Goal: Contribute content: Add original content to the website for others to see

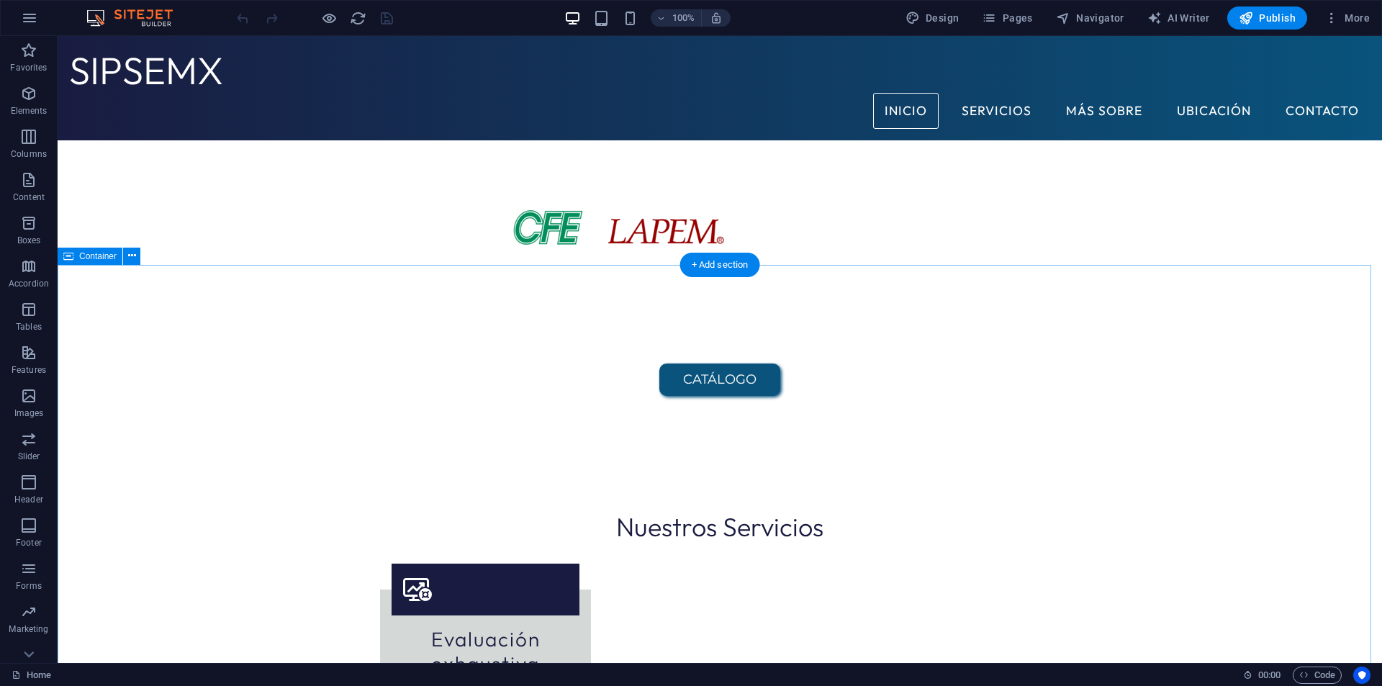
scroll to position [108, 0]
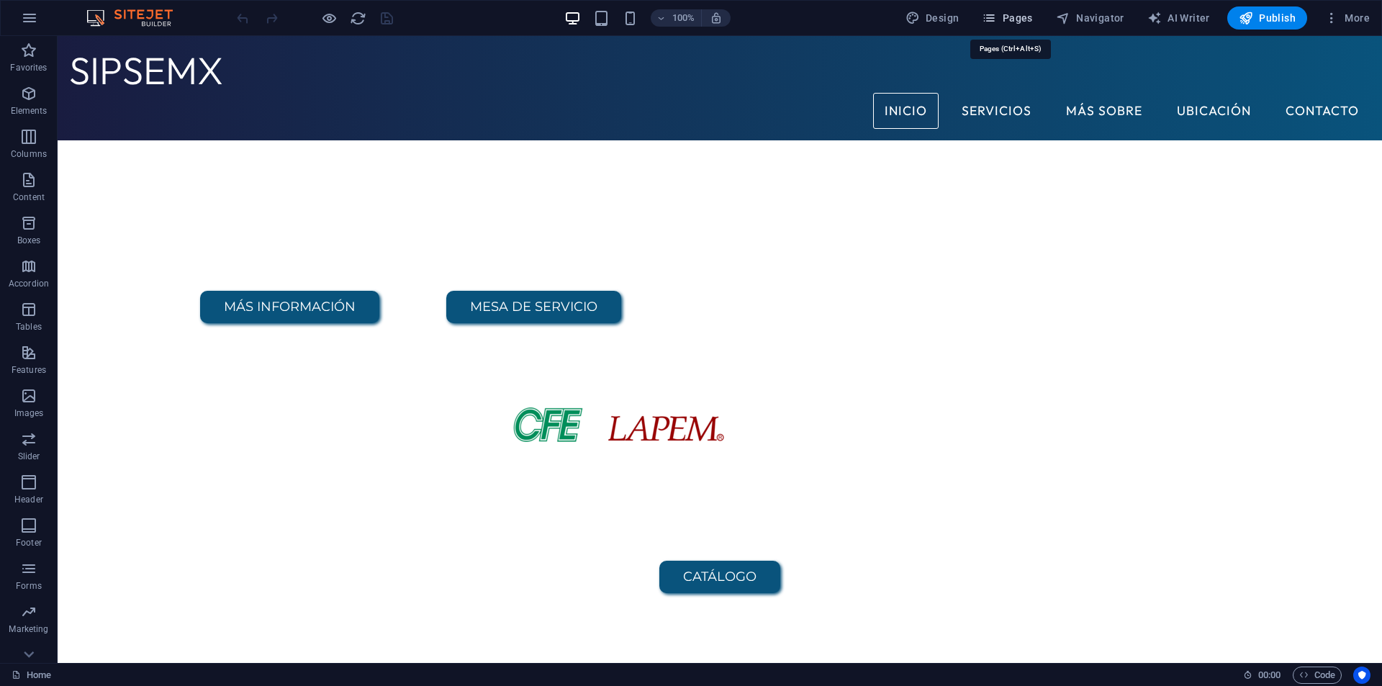
click at [1030, 22] on span "Pages" at bounding box center [1006, 18] width 50 height 14
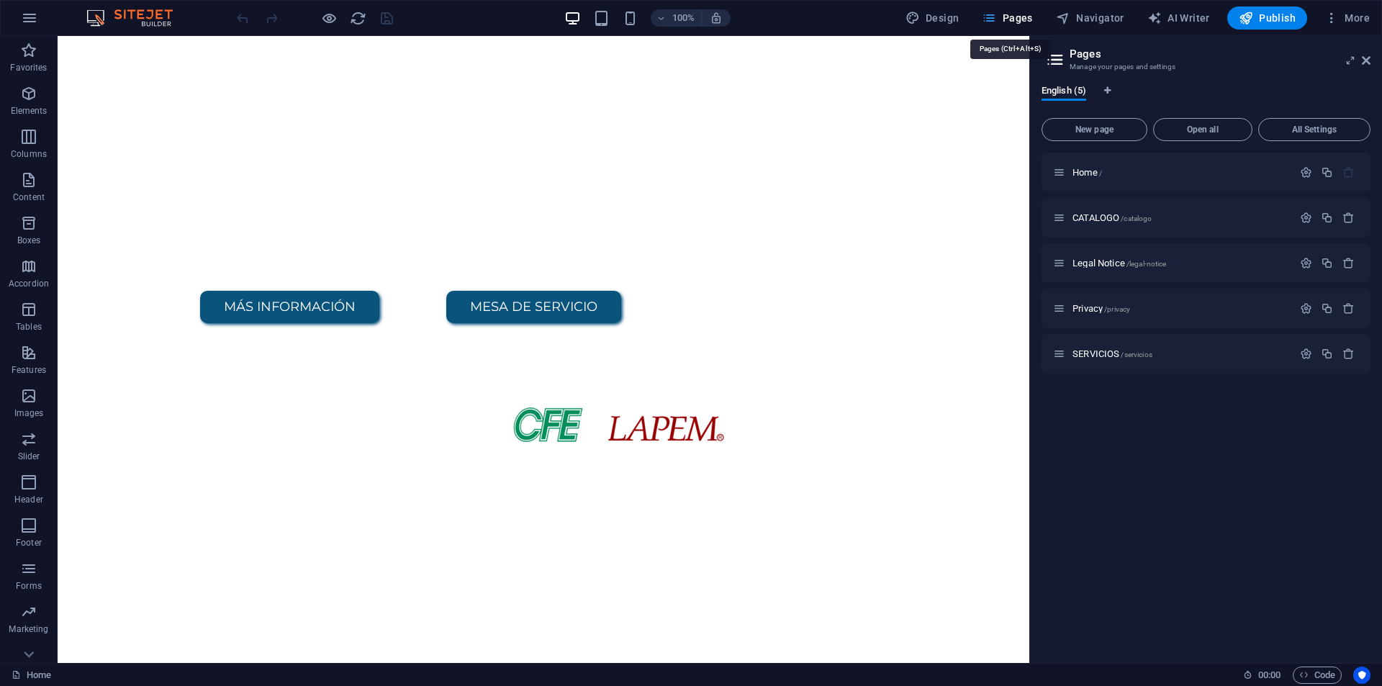
scroll to position [176, 0]
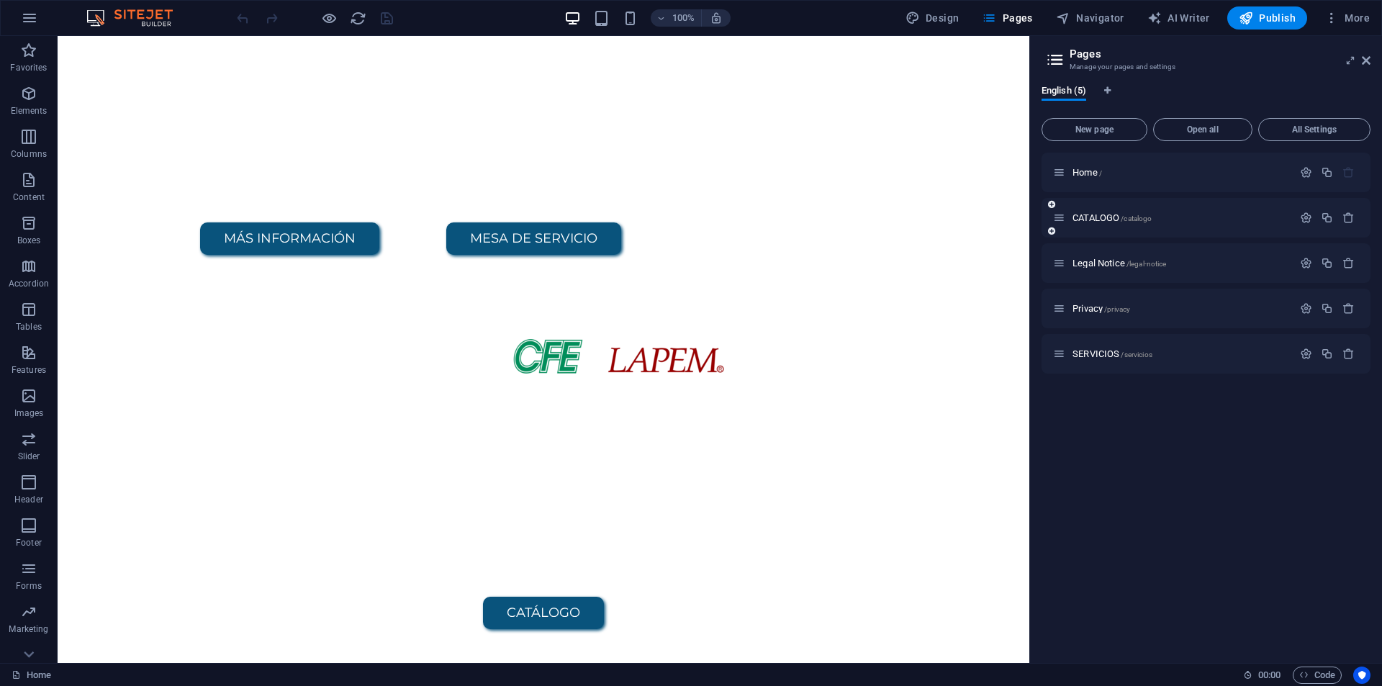
click at [1152, 227] on div "CATALOGO /catalogo" at bounding box center [1205, 218] width 329 height 40
click at [1087, 214] on span "CATALOGO /catalogo" at bounding box center [1111, 217] width 79 height 11
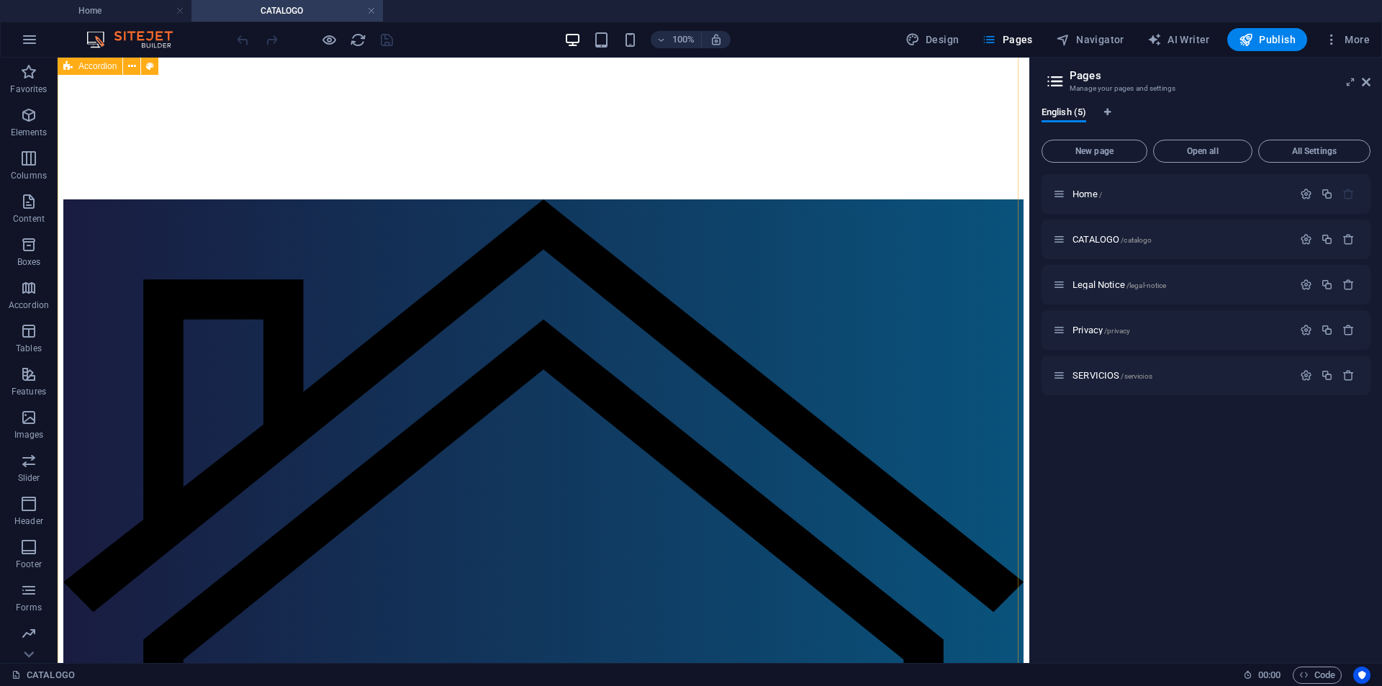
scroll to position [2159, 0]
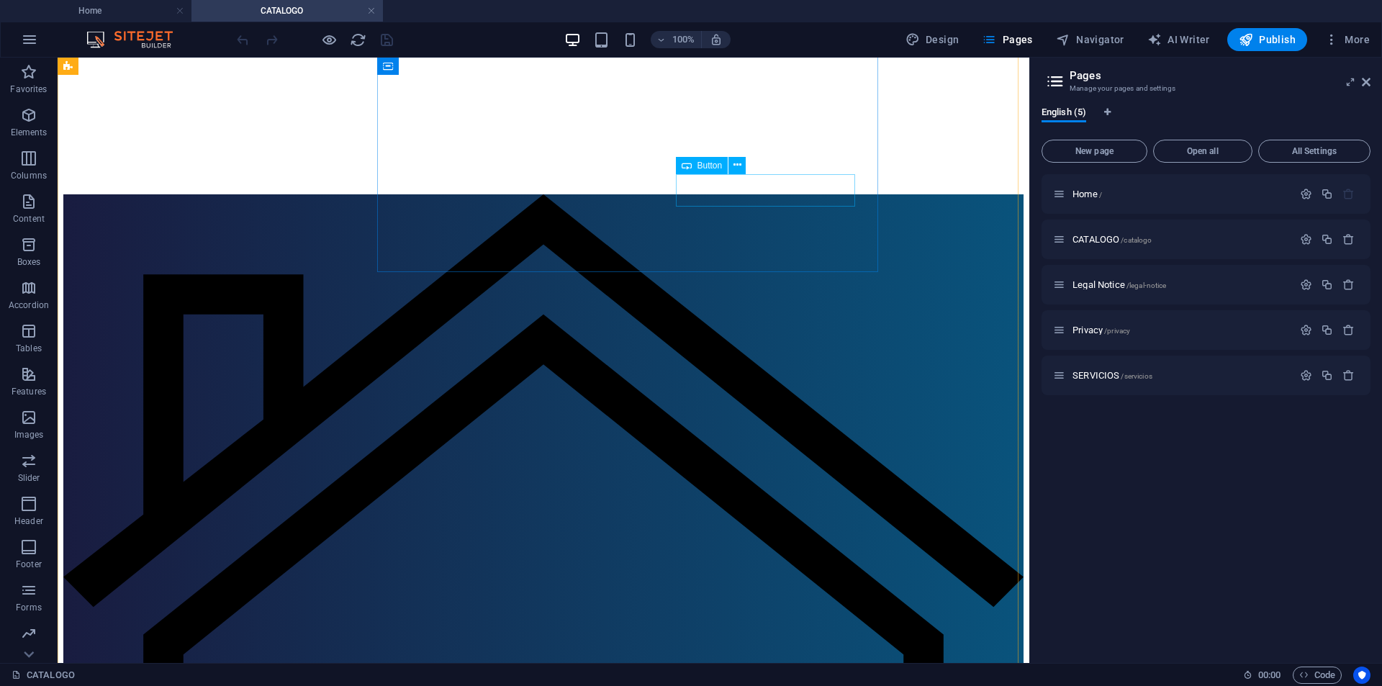
click at [743, 158] on button at bounding box center [736, 165] width 17 height 17
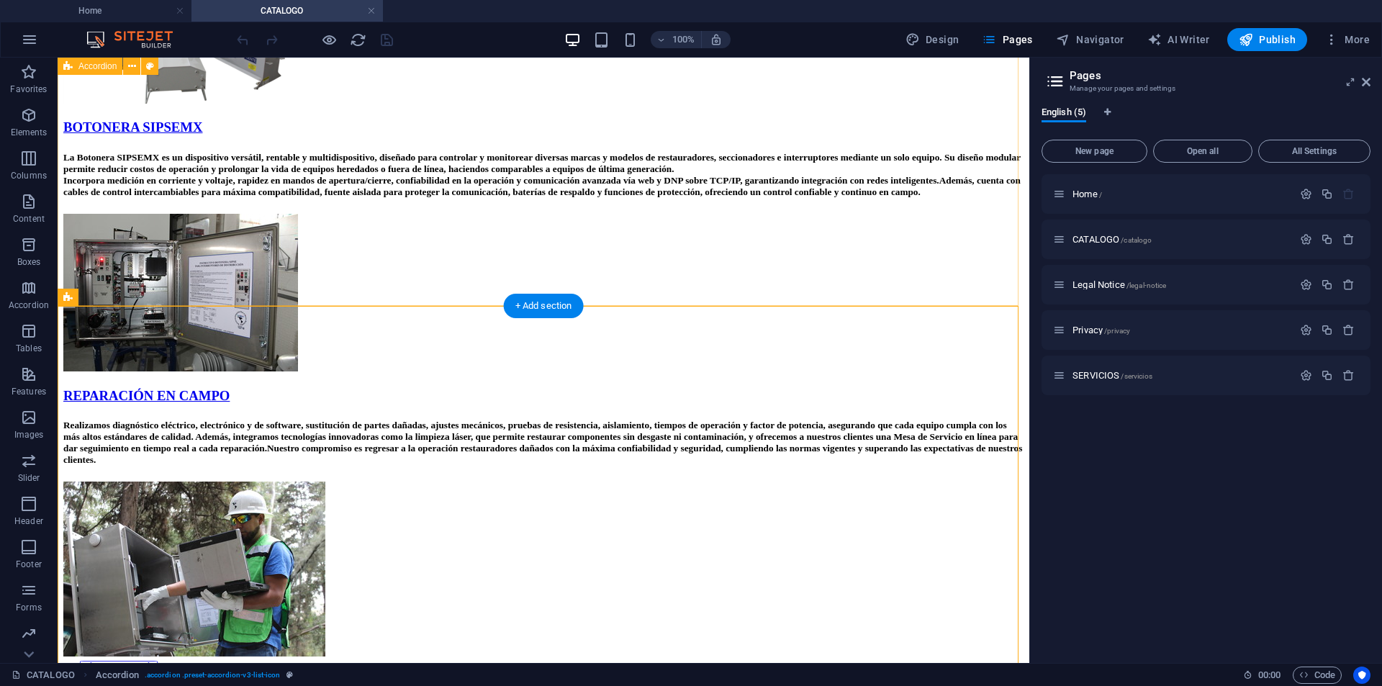
scroll to position [1223, 0]
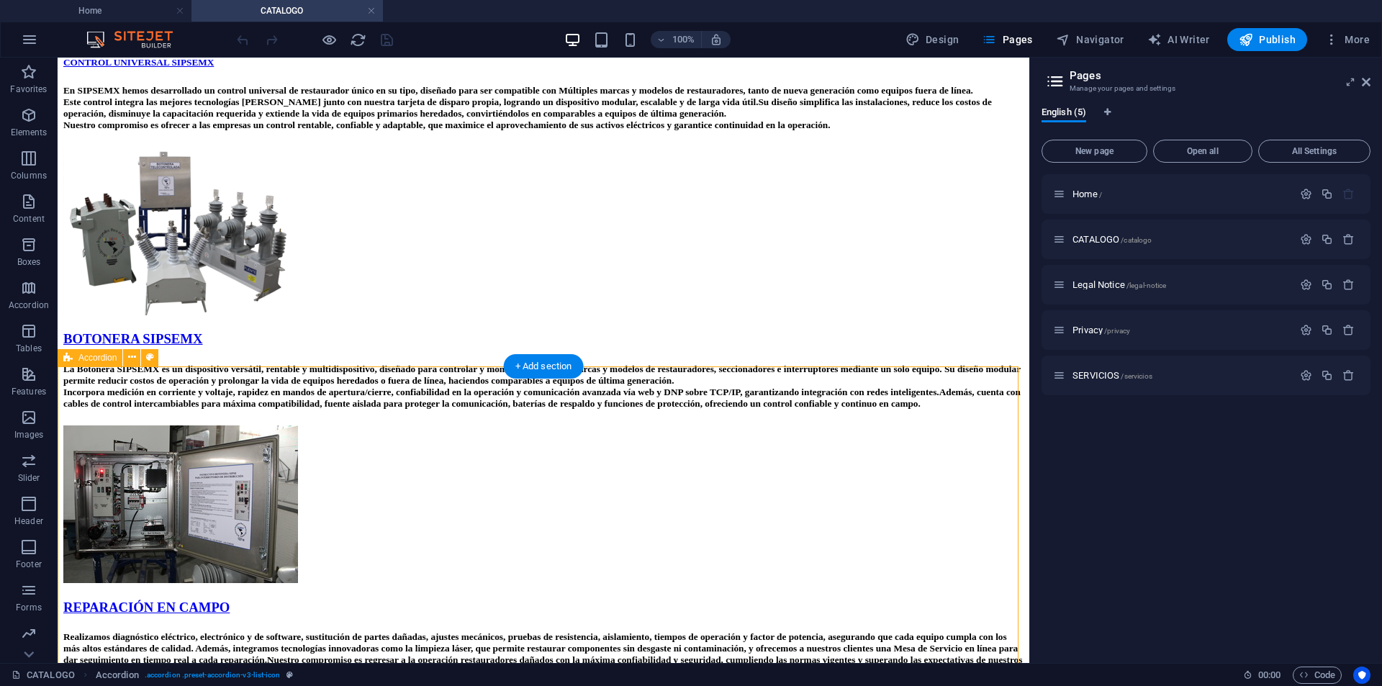
click at [91, 399] on div "CONTROL UNIVERSAL SIPSEMX En SIPSEMX hemos desarrollado un control universal de…" at bounding box center [543, 463] width 960 height 813
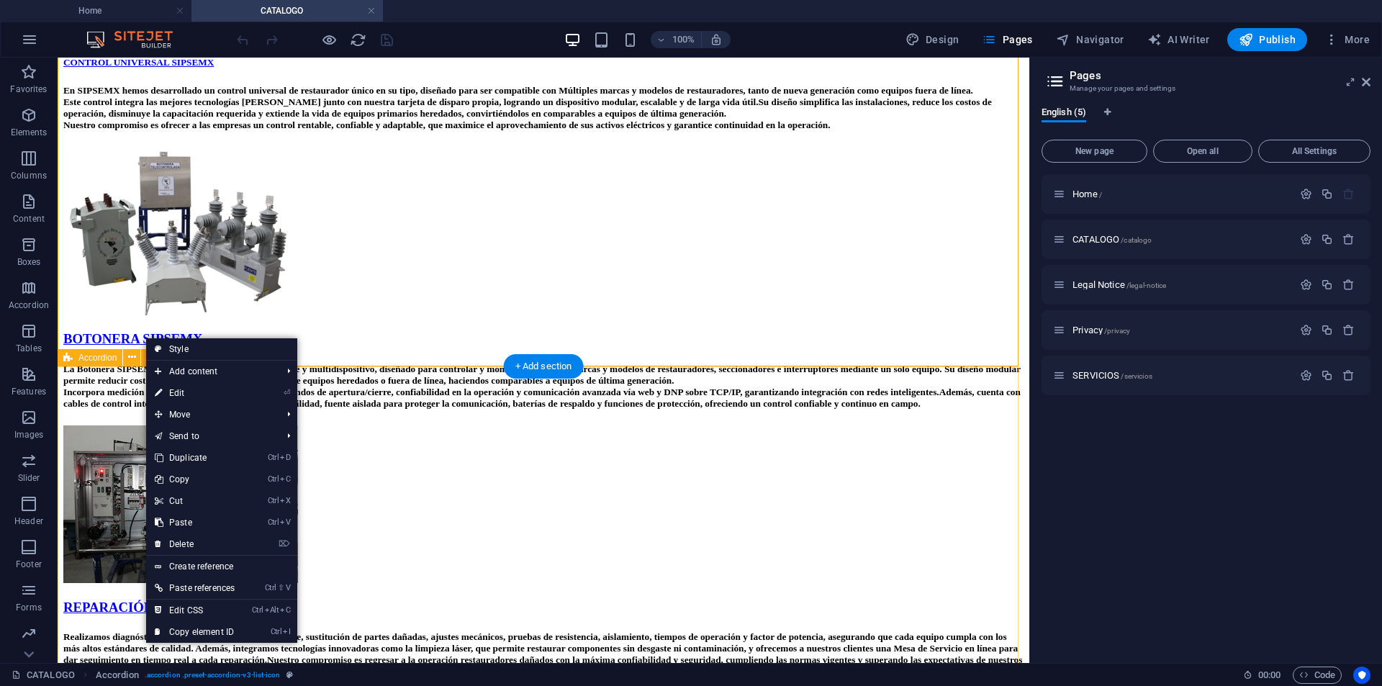
click at [91, 407] on div "CONTROL UNIVERSAL SIPSEMX En SIPSEMX hemos desarrollado un control universal de…" at bounding box center [543, 463] width 960 height 813
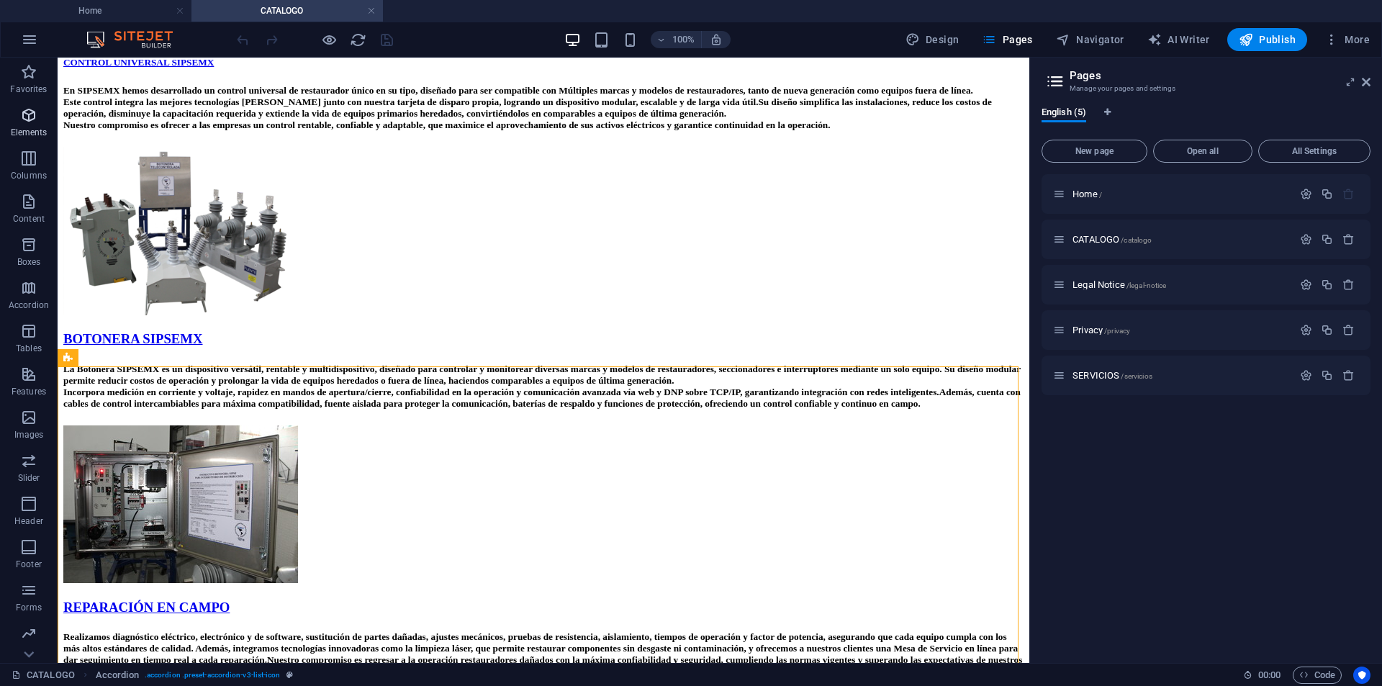
click at [34, 114] on icon "button" at bounding box center [28, 114] width 17 height 17
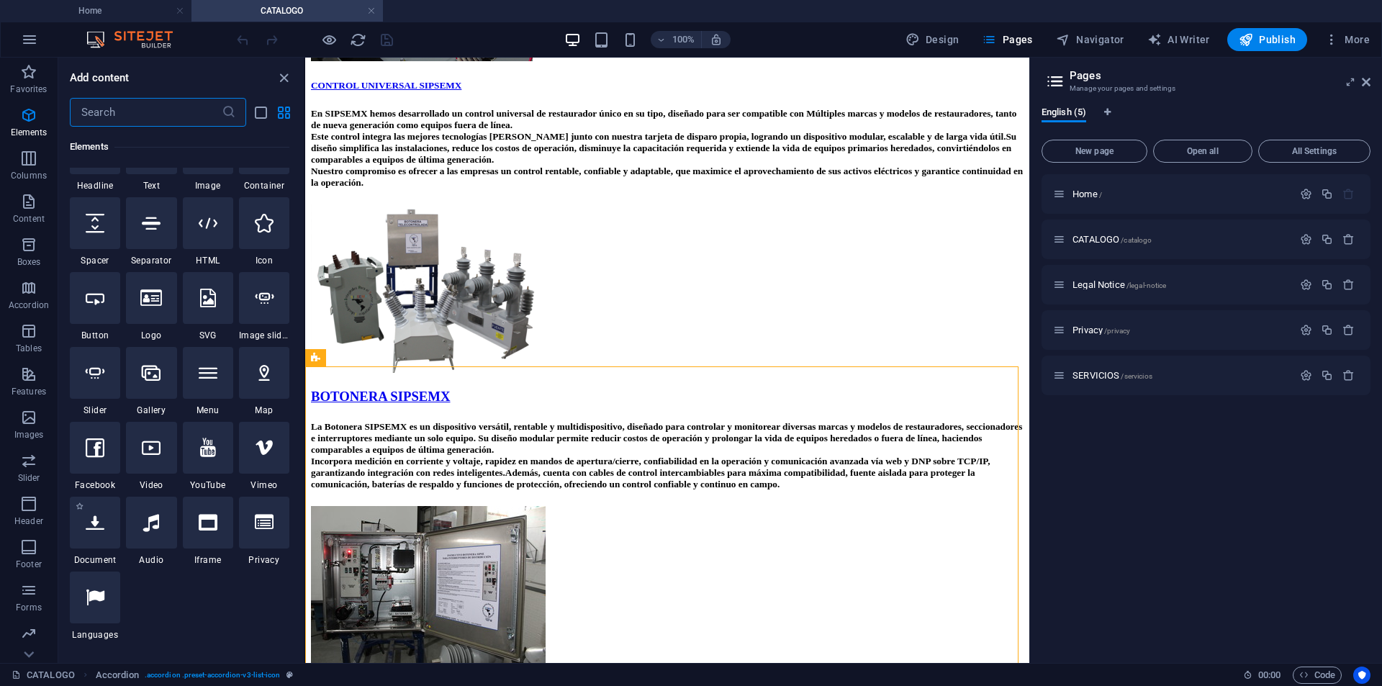
scroll to position [225, 0]
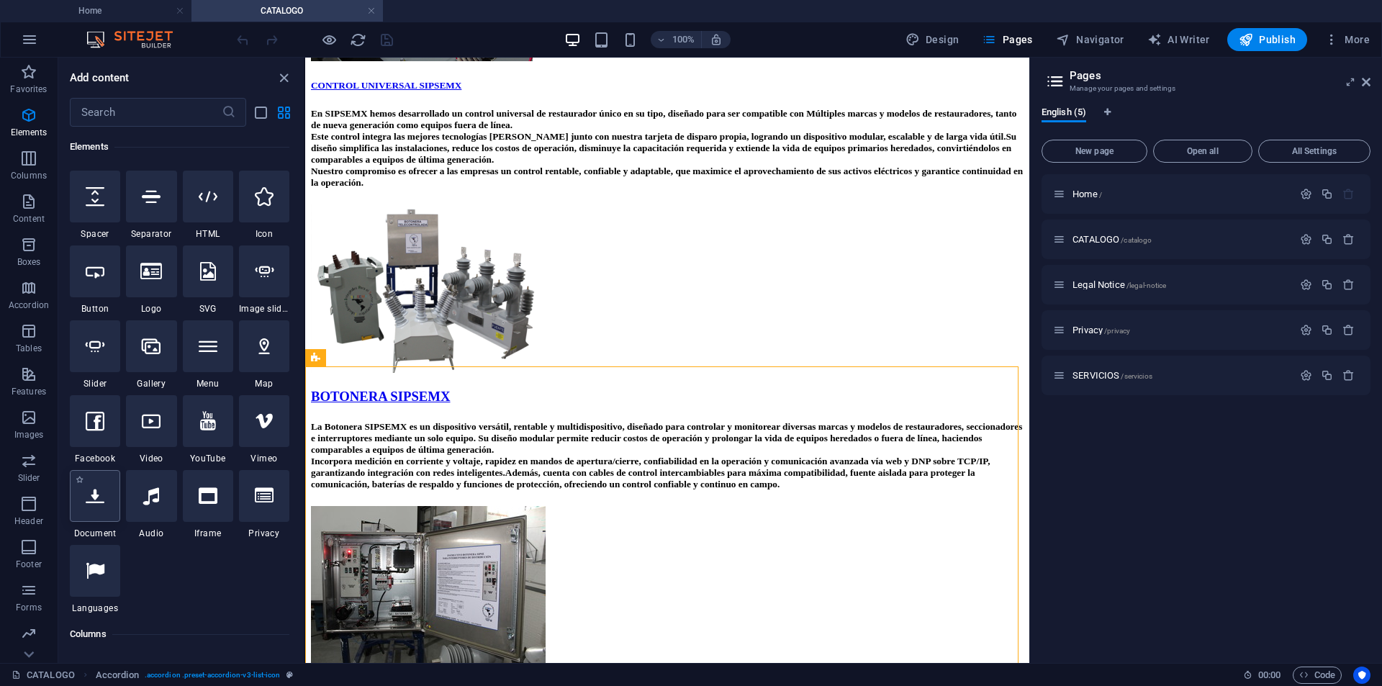
click at [100, 490] on icon at bounding box center [95, 495] width 19 height 19
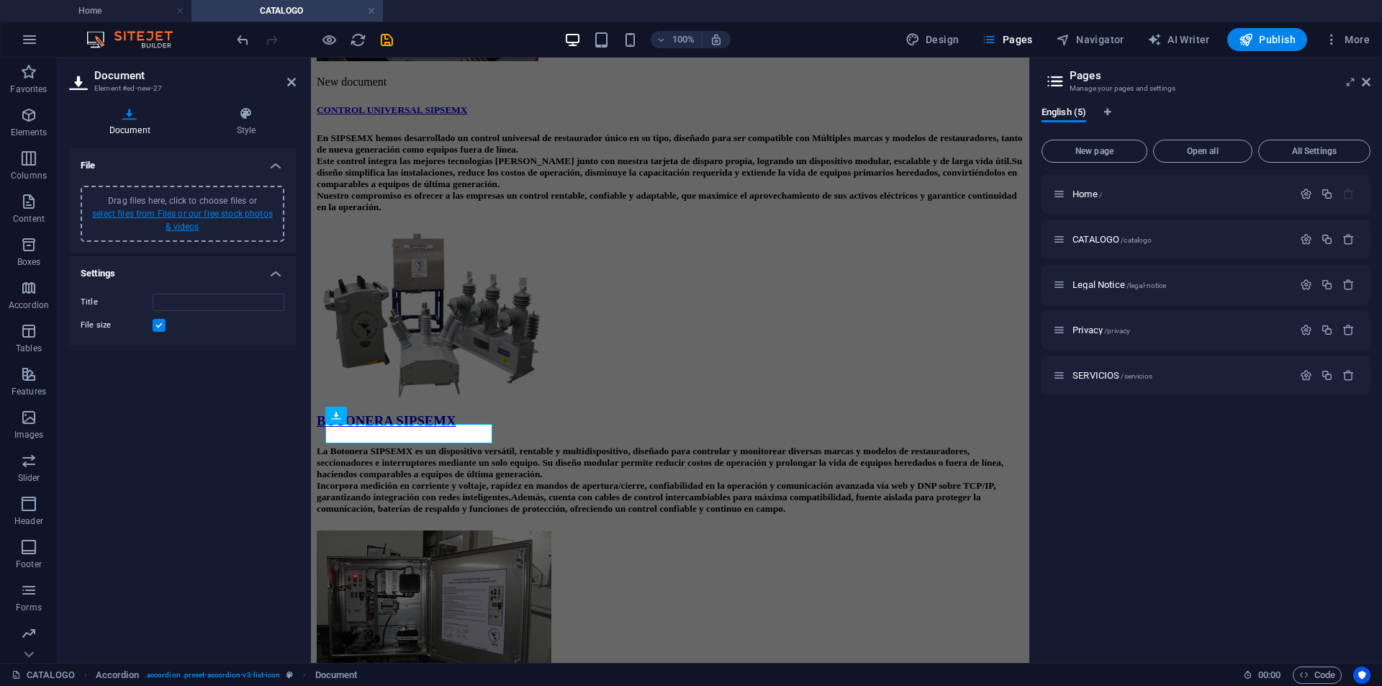
click at [190, 218] on link "select files from Files or our free stock photos & videos" at bounding box center [182, 220] width 181 height 23
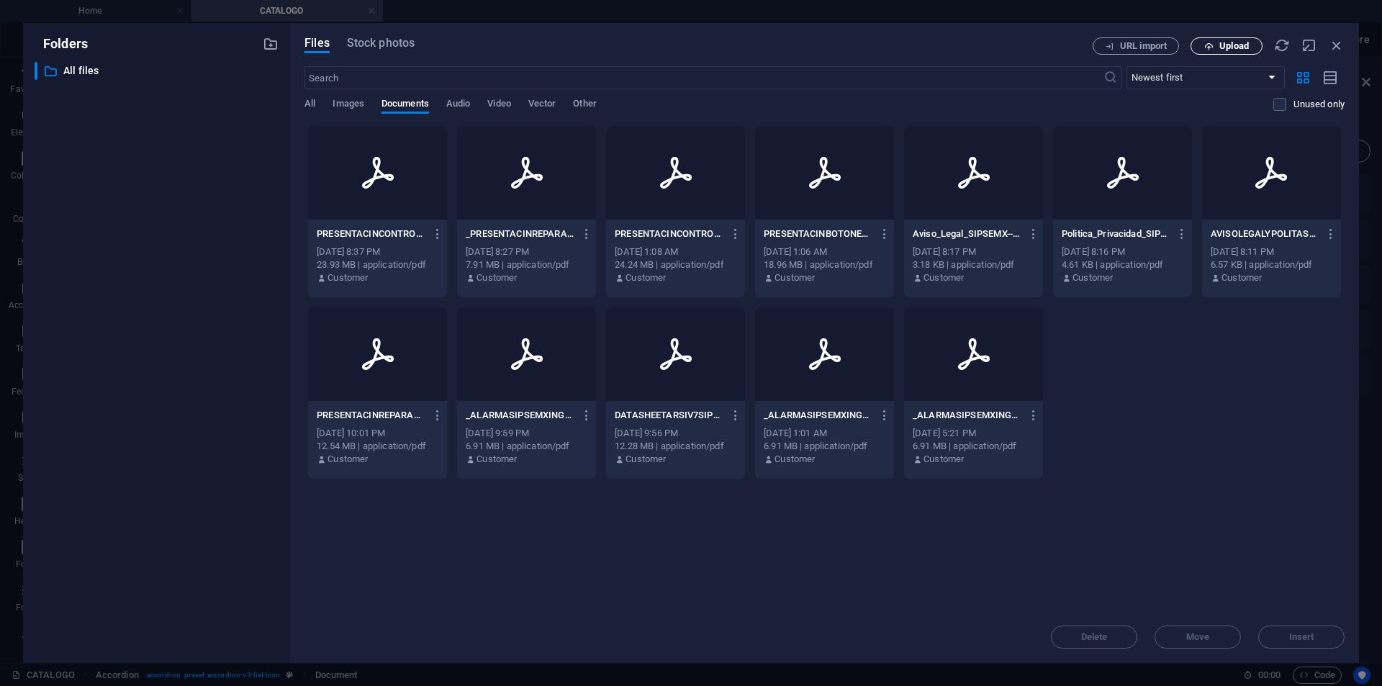
click at [1238, 48] on span "Upload" at bounding box center [1234, 46] width 30 height 9
type input "botoneraSIPSEMX-OwFcwcdsVM-8vkqeCSIFEg.pdf"
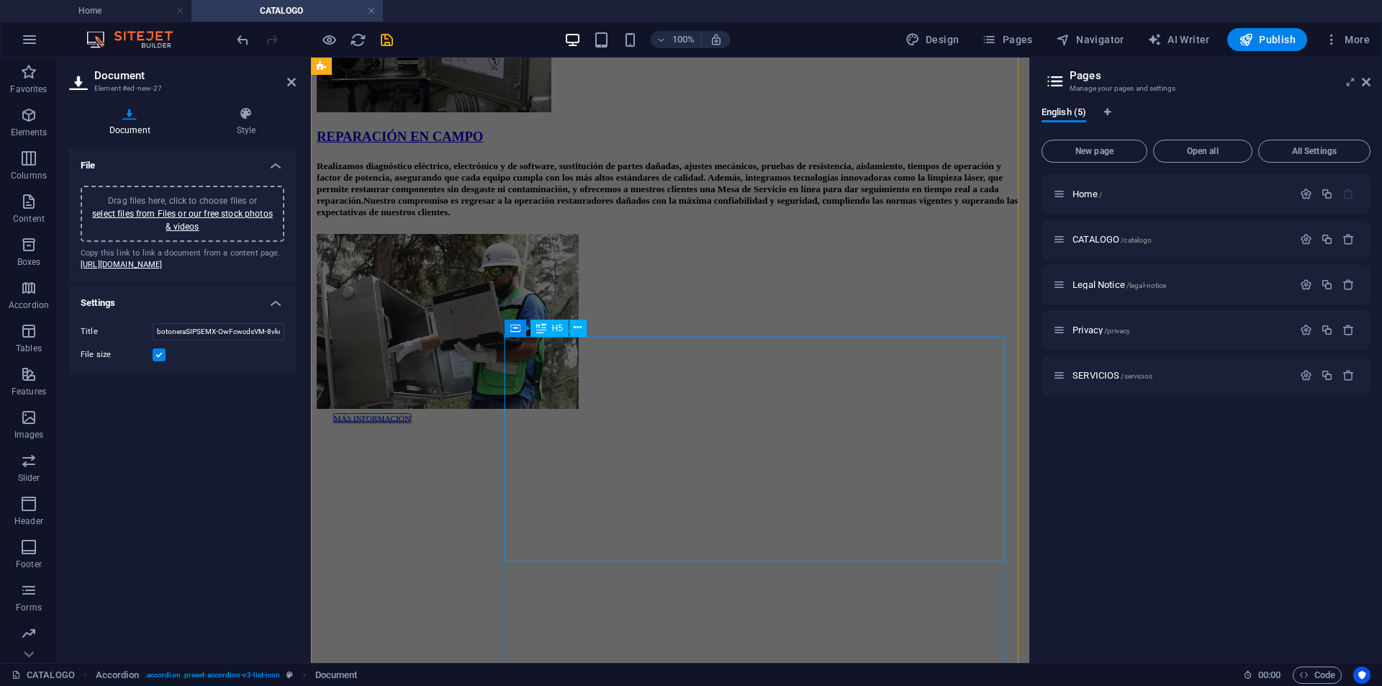
scroll to position [2087, 0]
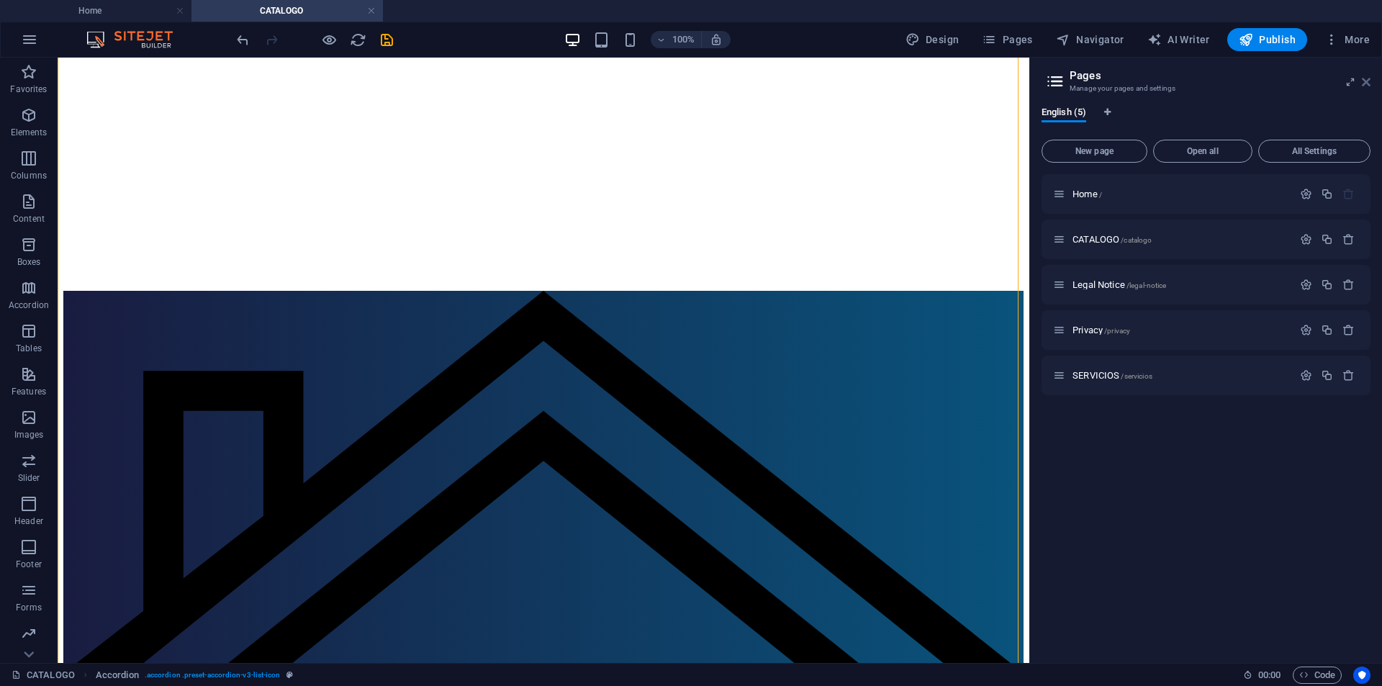
click at [1366, 77] on icon at bounding box center [1365, 82] width 9 height 12
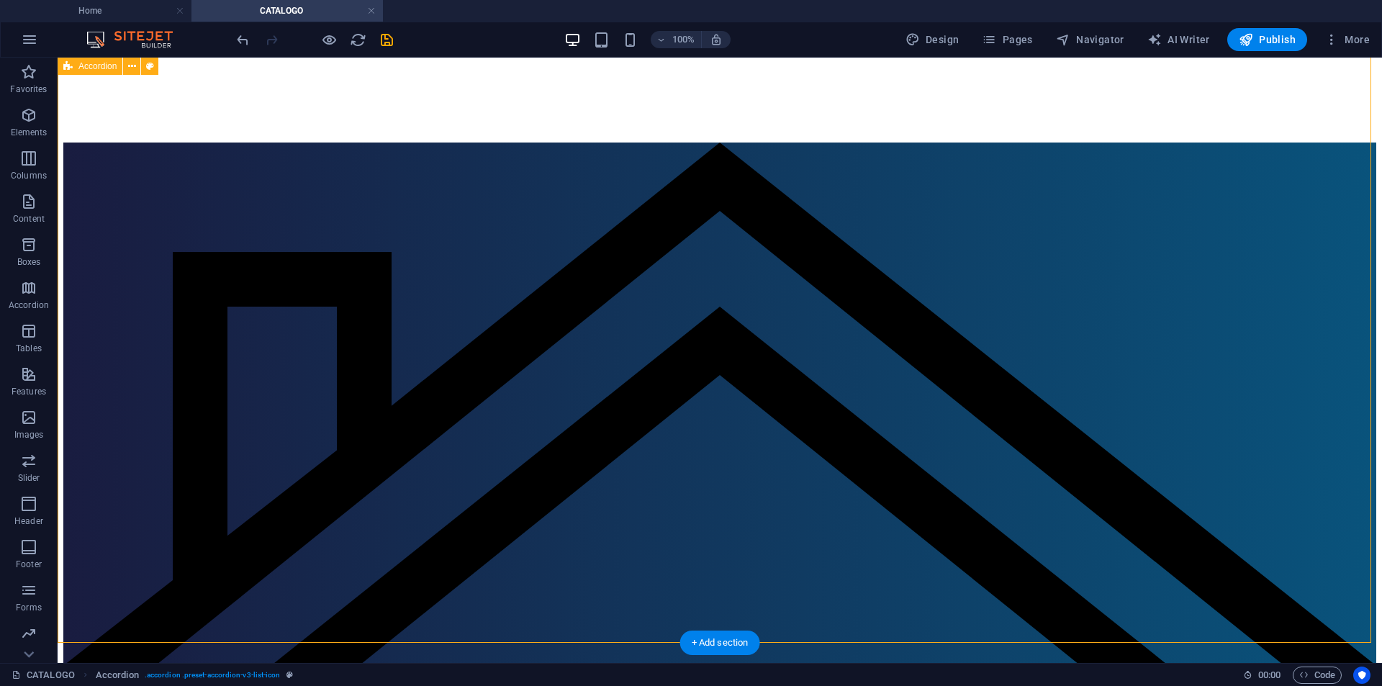
scroll to position [2159, 0]
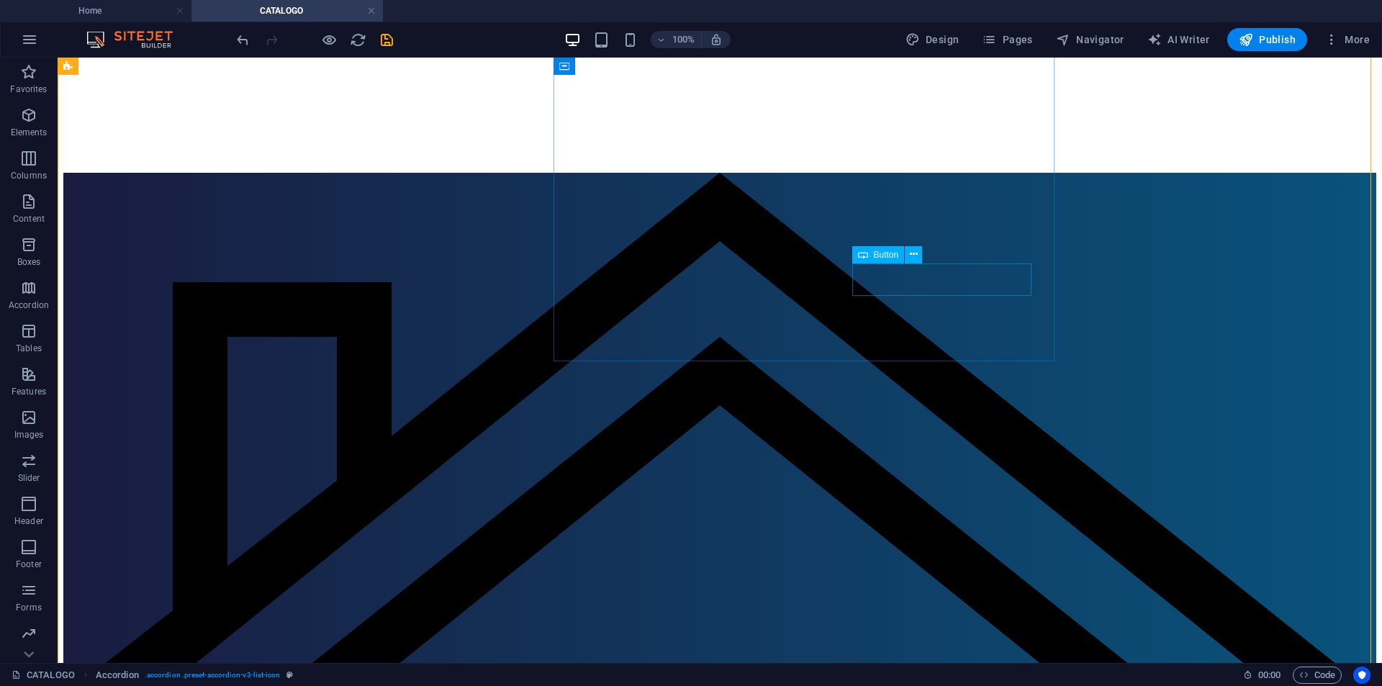
click at [917, 250] on icon at bounding box center [914, 254] width 8 height 15
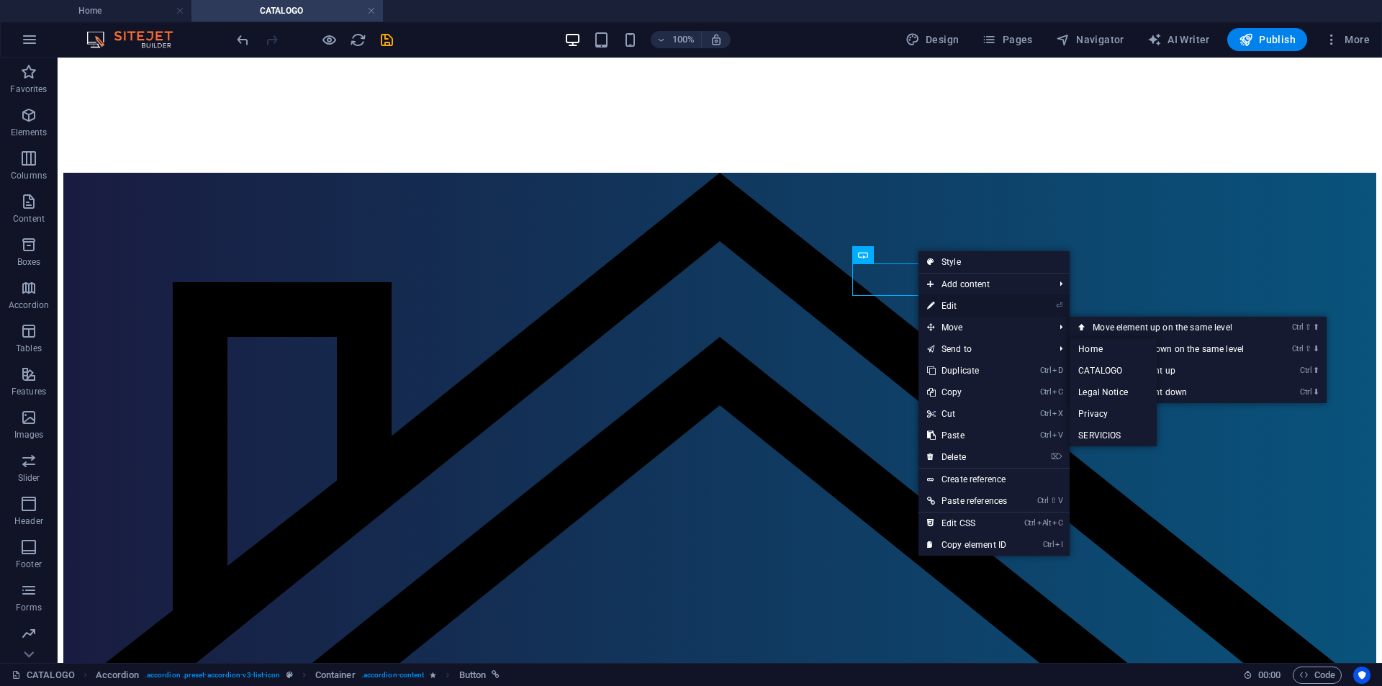
click at [964, 305] on link "⏎ Edit" at bounding box center [966, 306] width 97 height 22
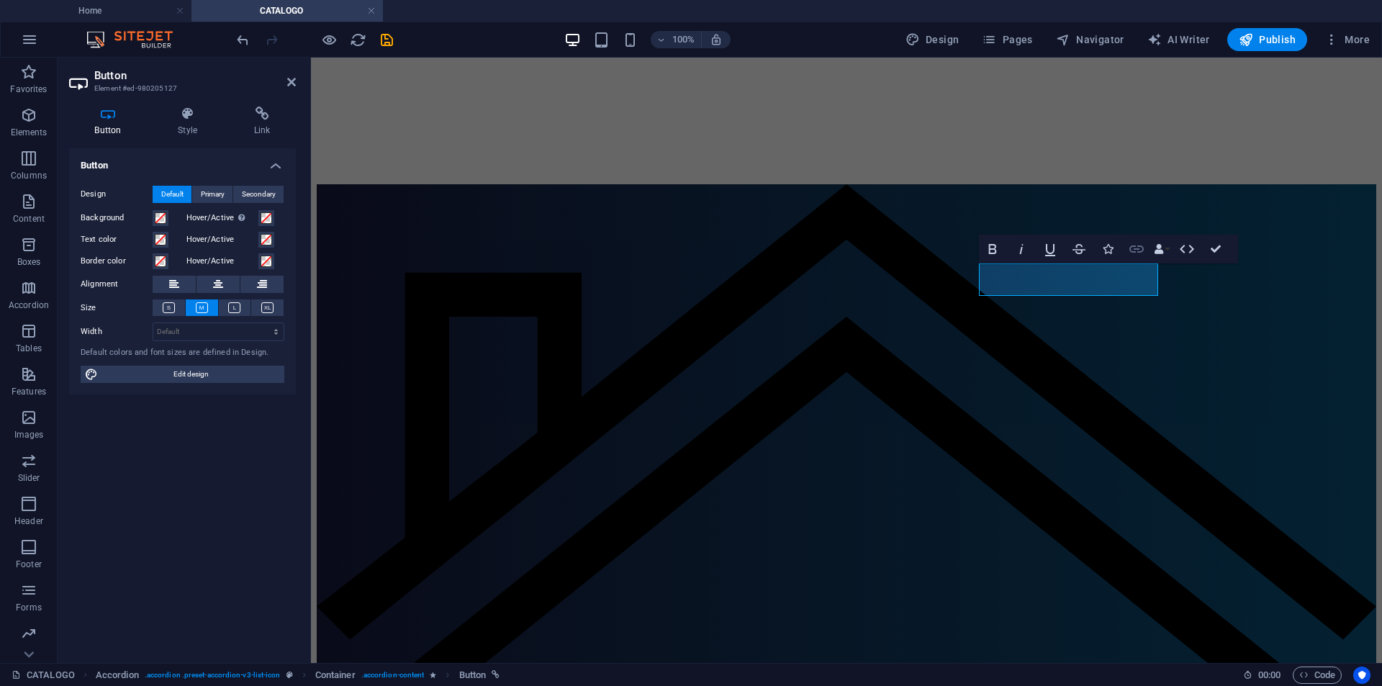
click at [1142, 252] on icon "button" at bounding box center [1136, 248] width 17 height 17
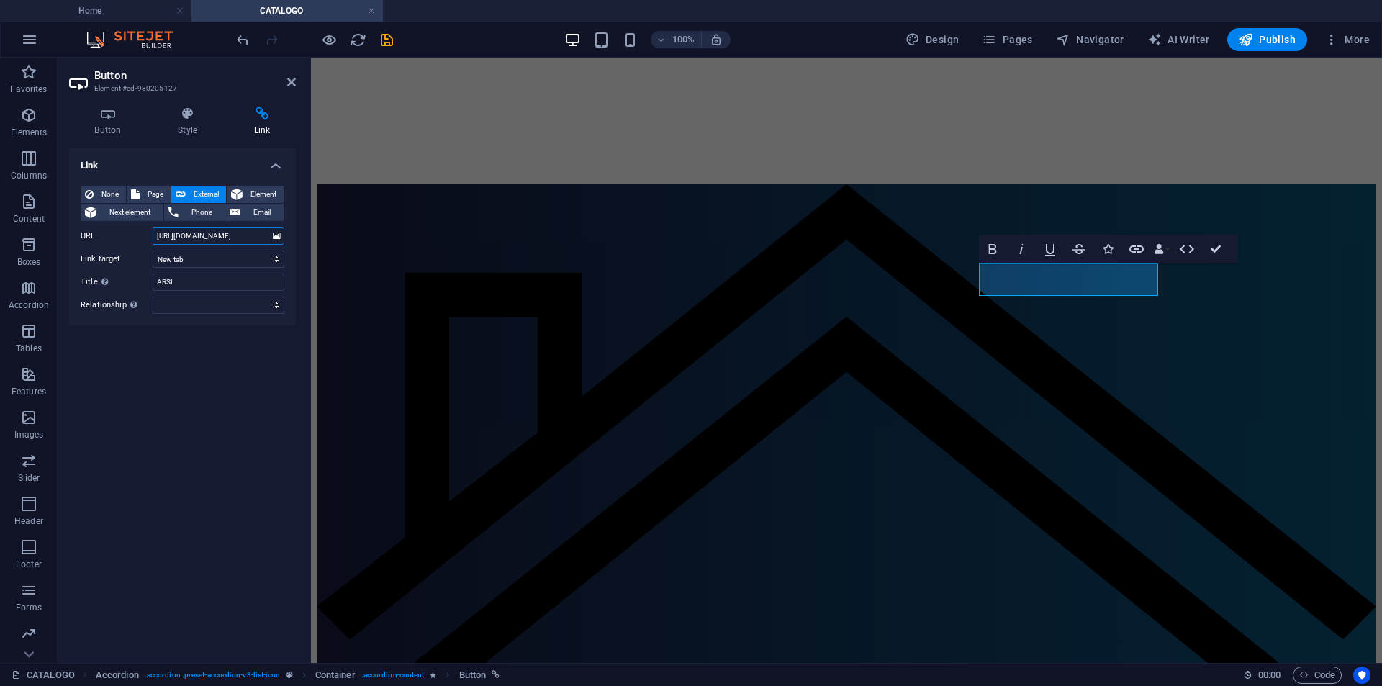
click at [206, 233] on input "[URL][DOMAIN_NAME]" at bounding box center [219, 235] width 132 height 17
drag, startPoint x: 155, startPoint y: 235, endPoint x: 299, endPoint y: 257, distance: 144.9
click at [299, 257] on div "Button Style Link Button Design Default Primary Secondary Background Hover/Acti…" at bounding box center [183, 379] width 250 height 568
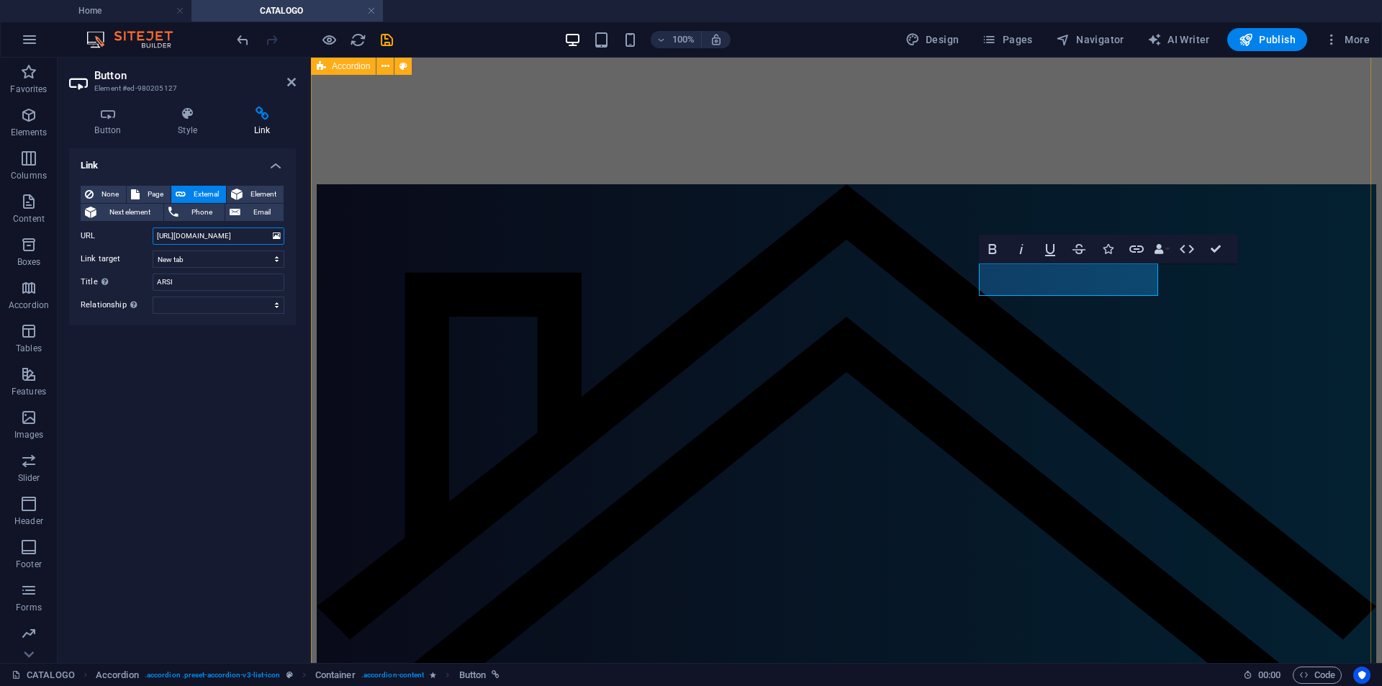
type input "[URL][DOMAIN_NAME]"
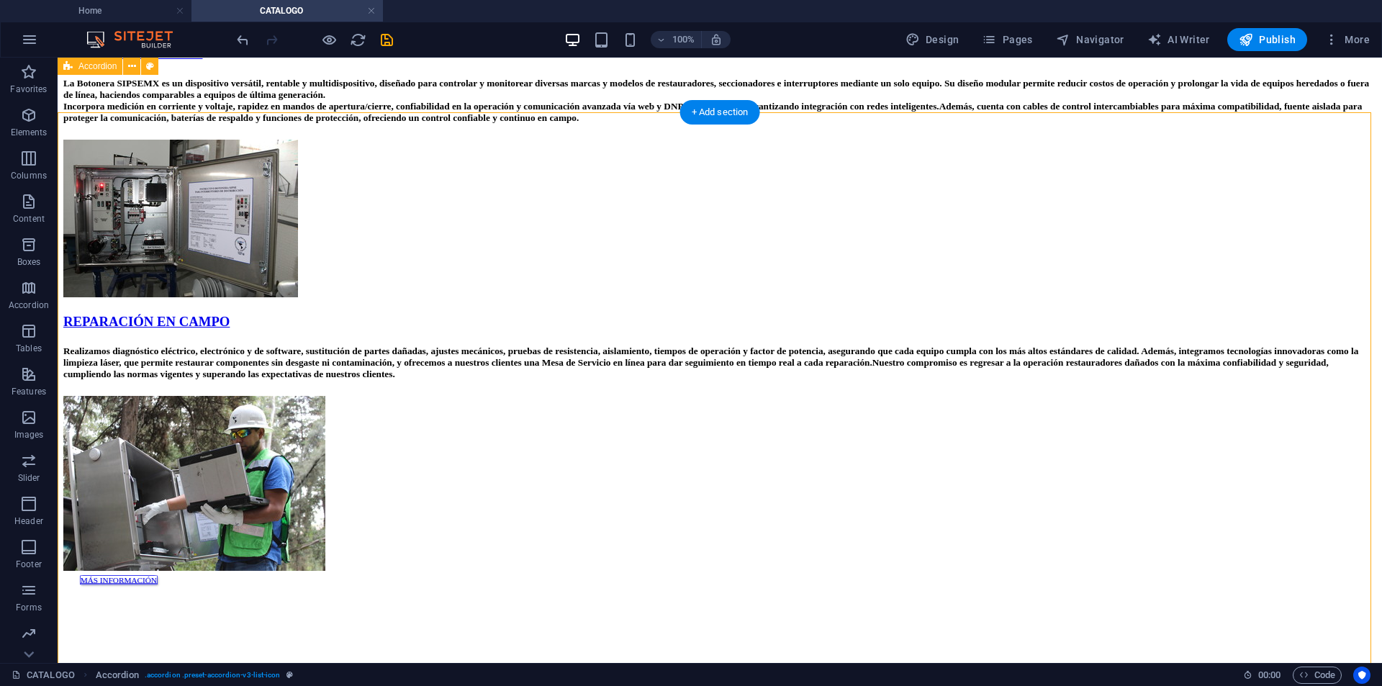
scroll to position [1439, 0]
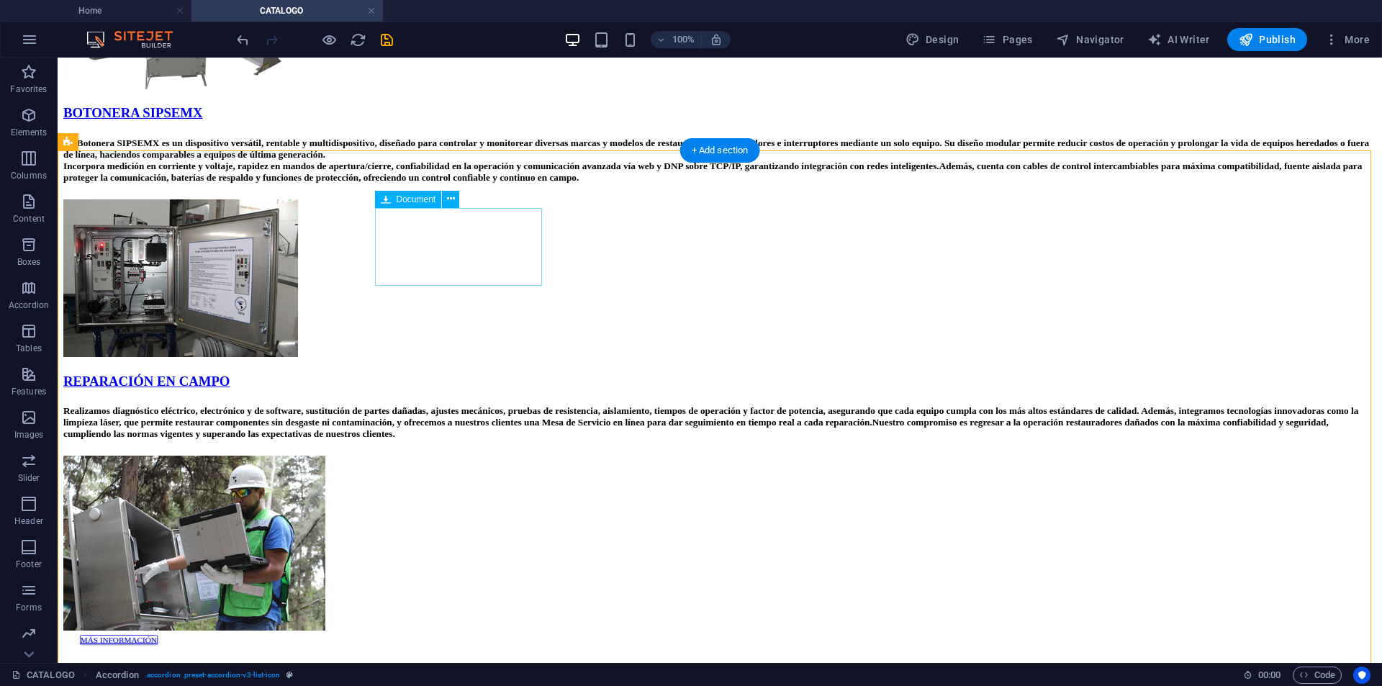
click at [448, 200] on icon at bounding box center [451, 198] width 8 height 15
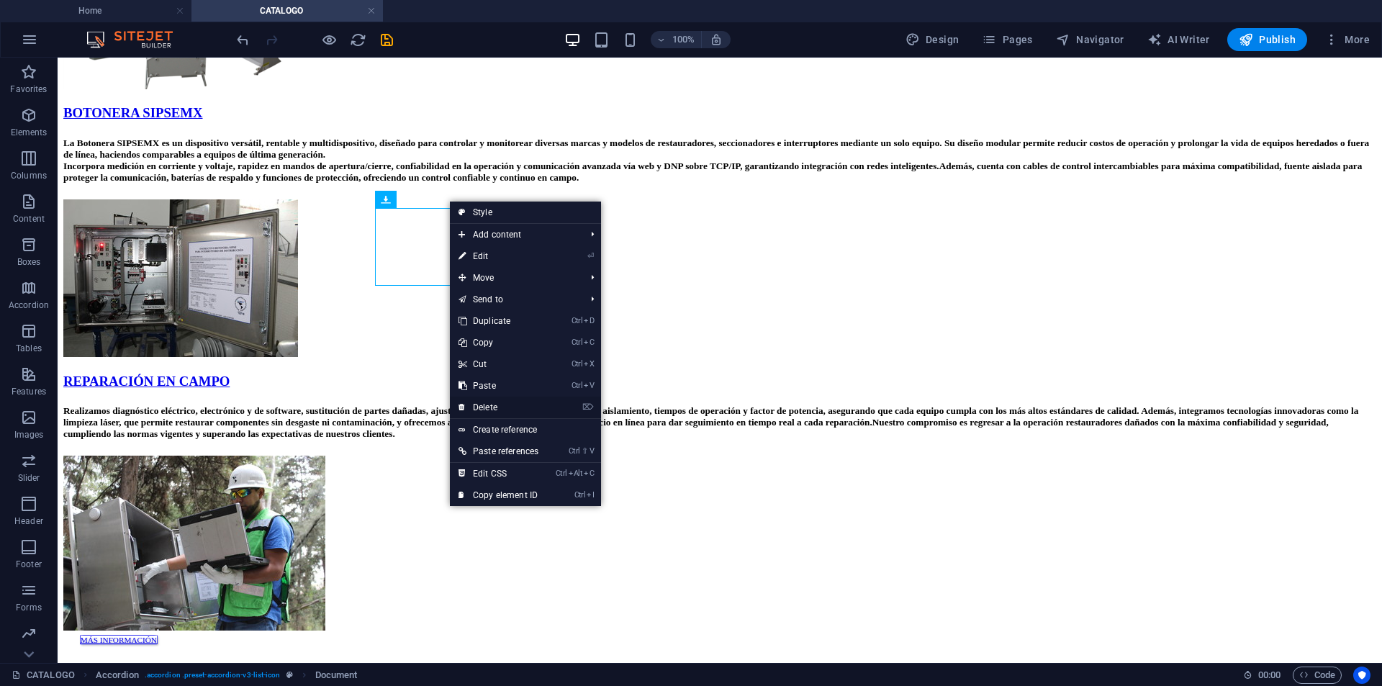
click at [483, 409] on link "⌦ Delete" at bounding box center [498, 407] width 97 height 22
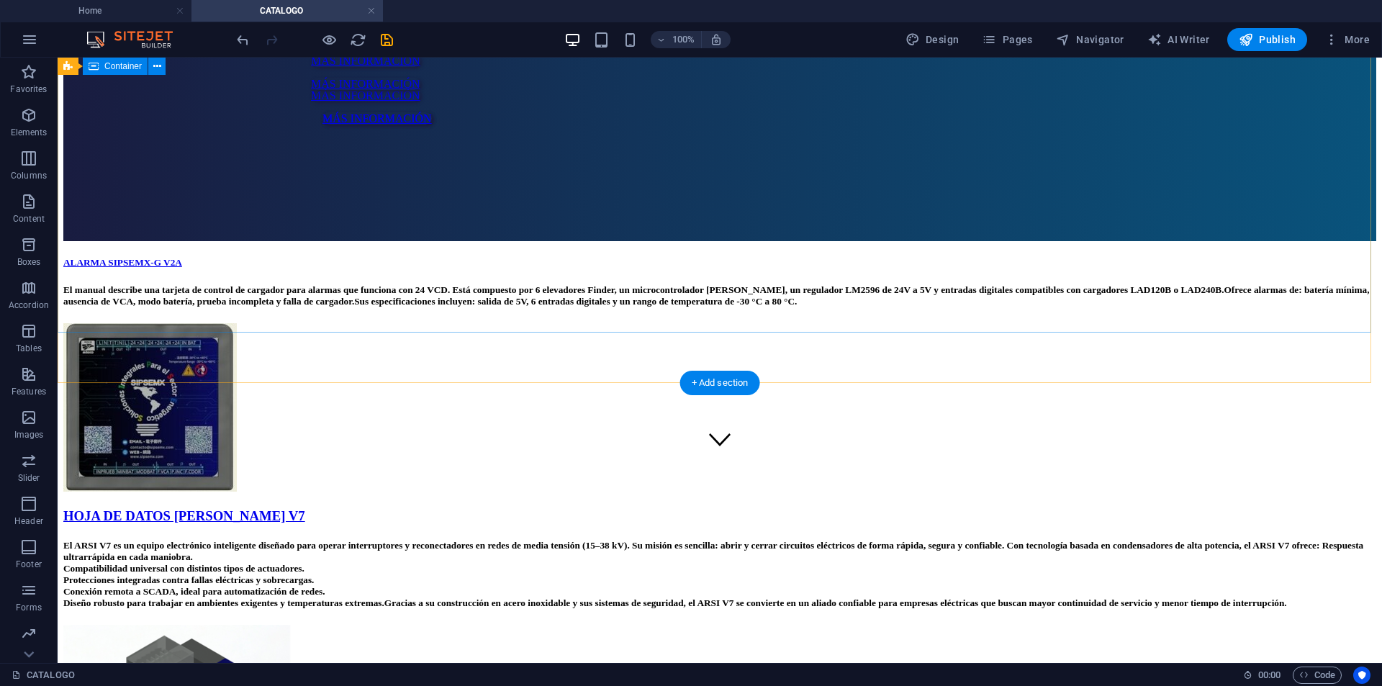
scroll to position [0, 0]
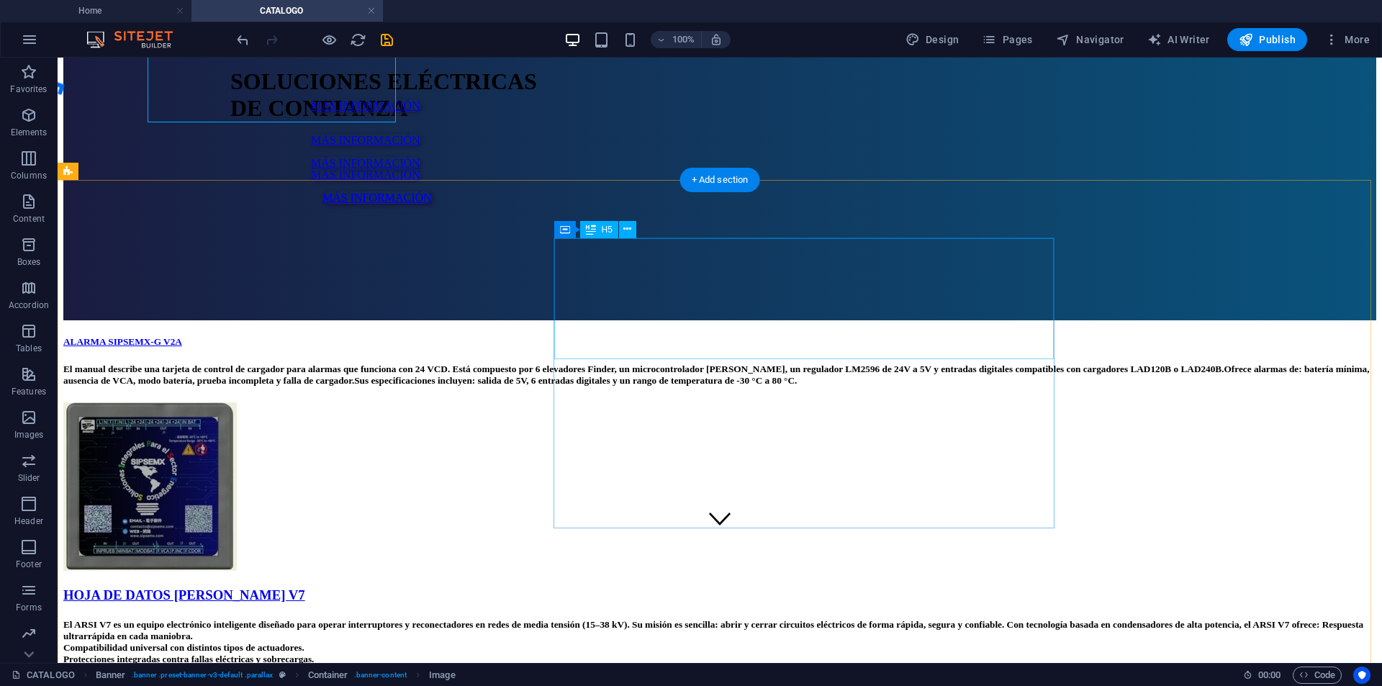
scroll to position [288, 0]
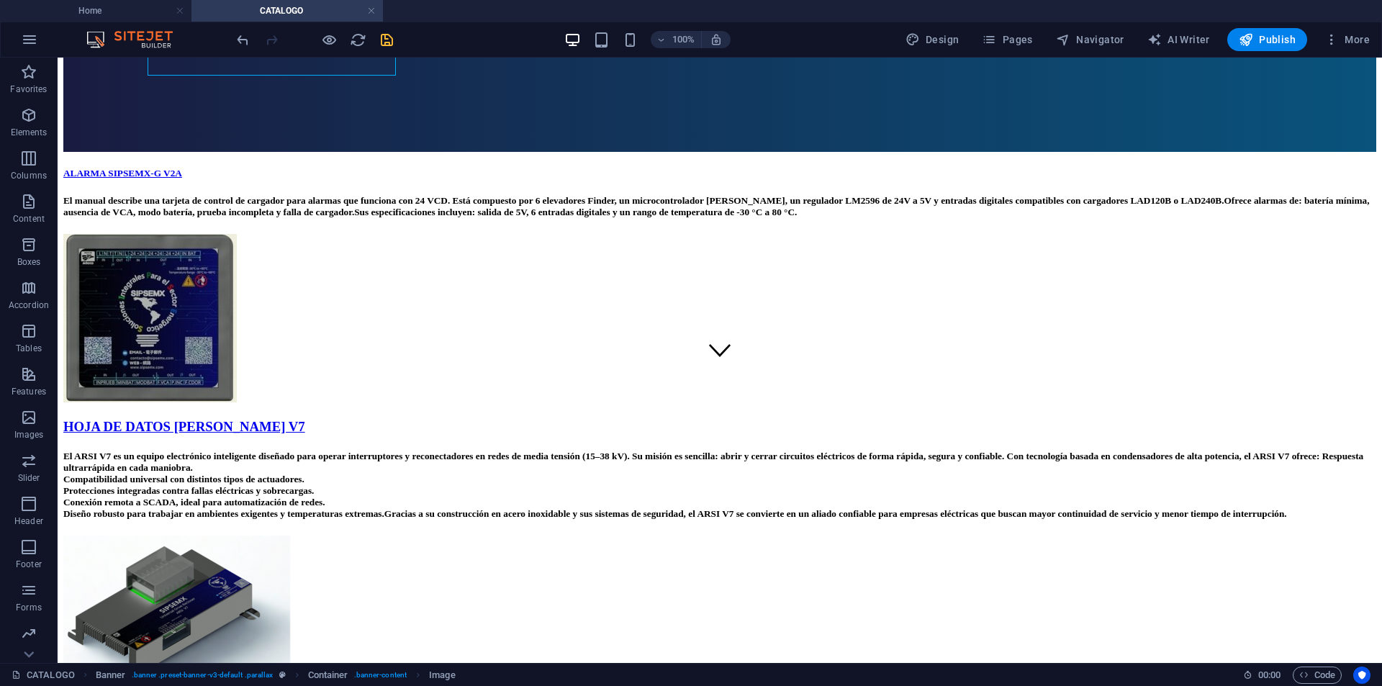
click at [384, 39] on icon "save" at bounding box center [386, 40] width 17 height 17
checkbox input "false"
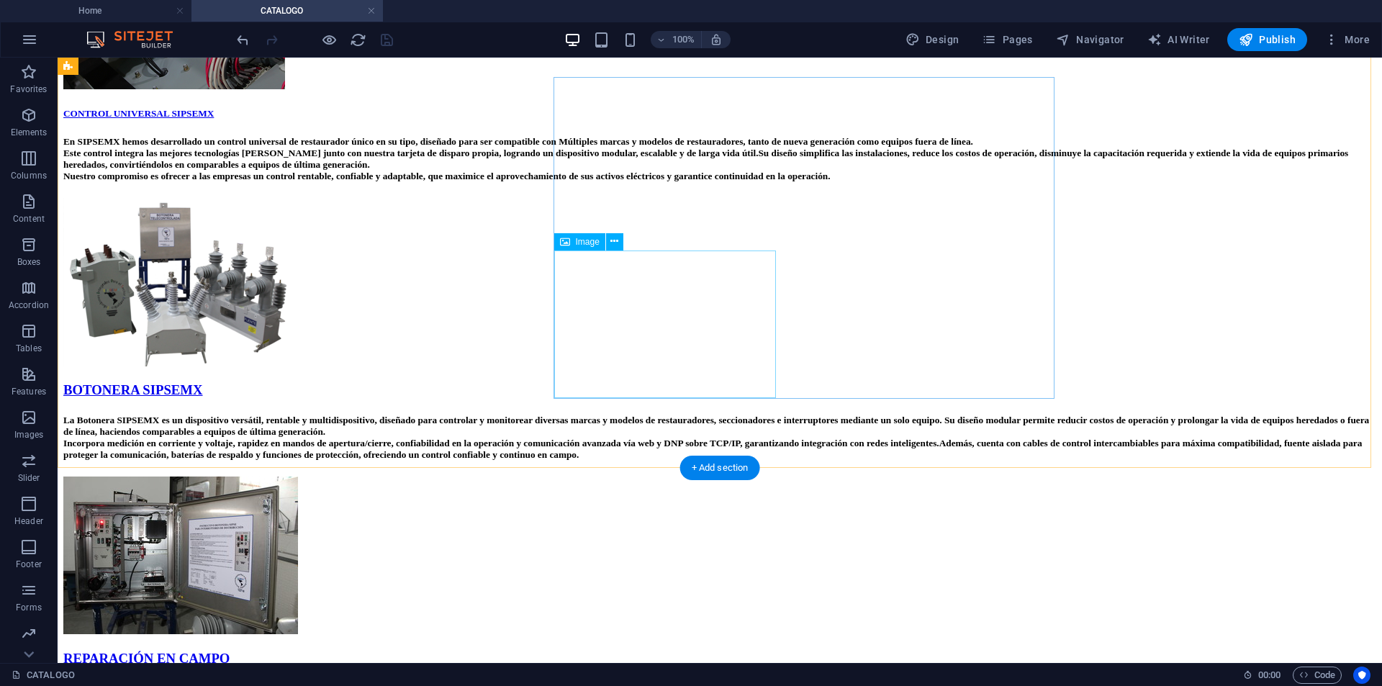
scroll to position [1151, 0]
